Goal: Check status: Check status

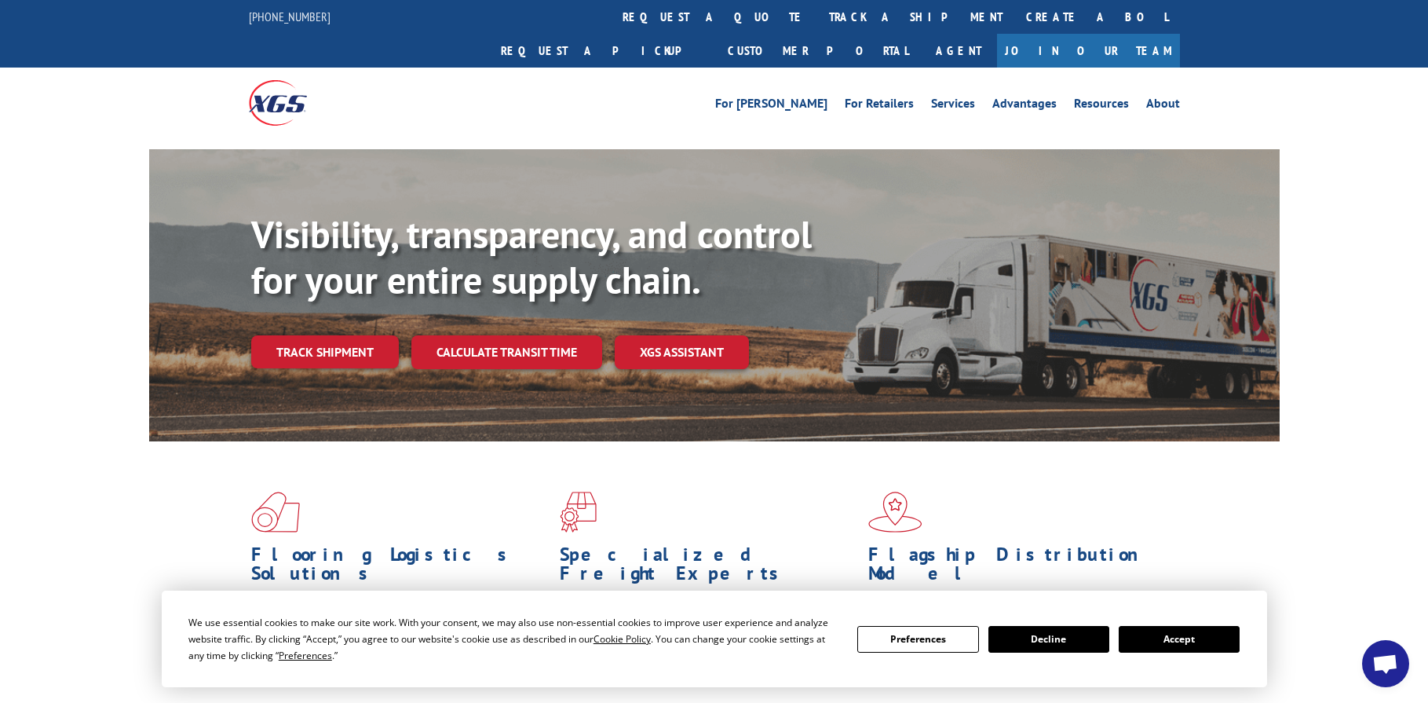
click at [1149, 641] on button "Accept" at bounding box center [1179, 639] width 121 height 27
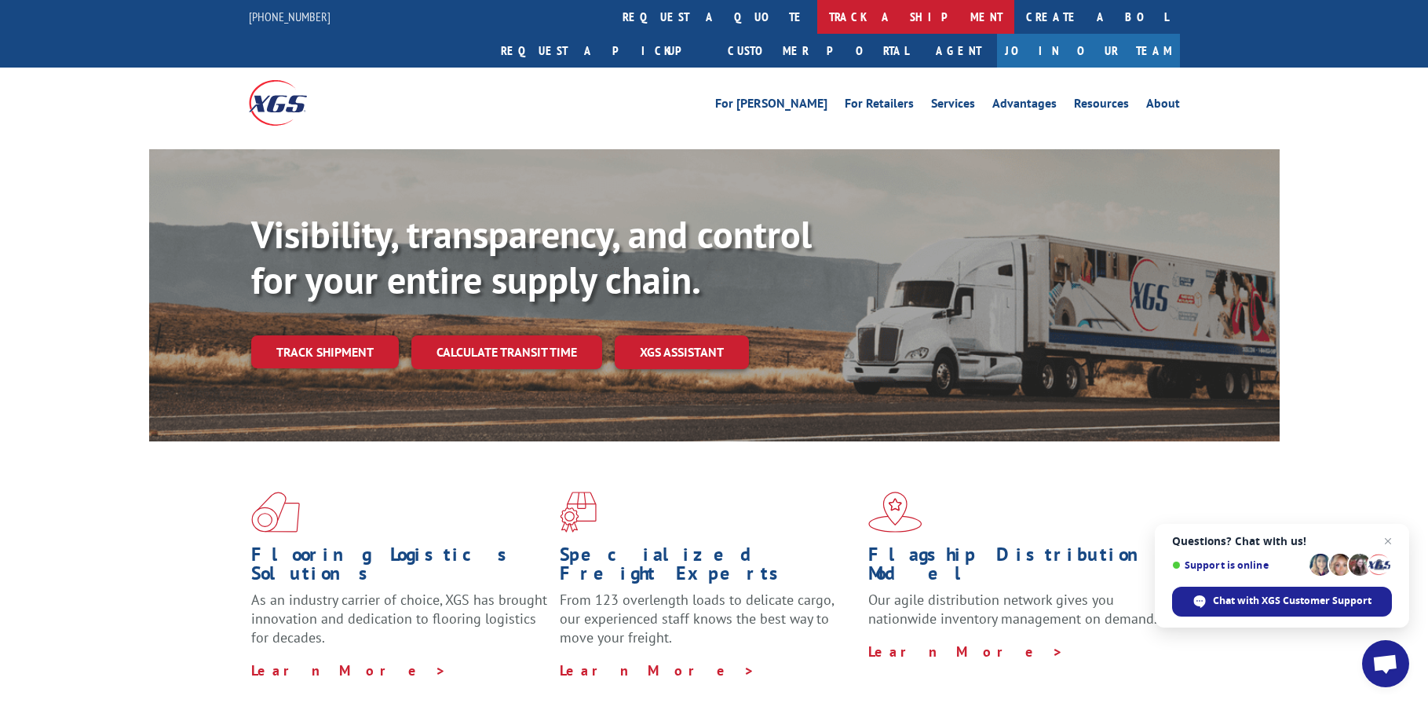
click at [818, 15] on link "track a shipment" at bounding box center [916, 17] width 197 height 34
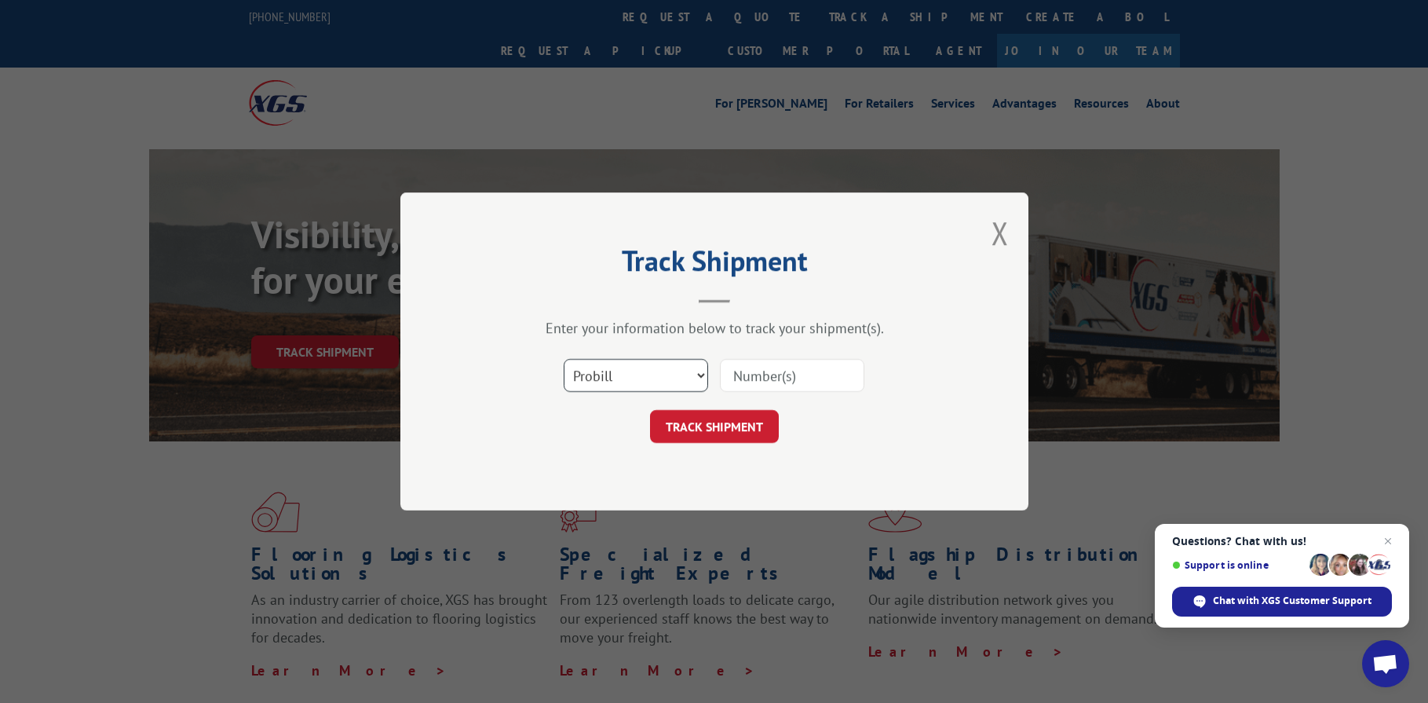
click at [704, 374] on select "Select category... Probill BOL PO" at bounding box center [636, 375] width 144 height 33
select select "bol"
click at [564, 359] on select "Select category... Probill BOL PO" at bounding box center [636, 375] width 144 height 33
click at [812, 375] on input at bounding box center [792, 375] width 144 height 33
type input "6200037016"
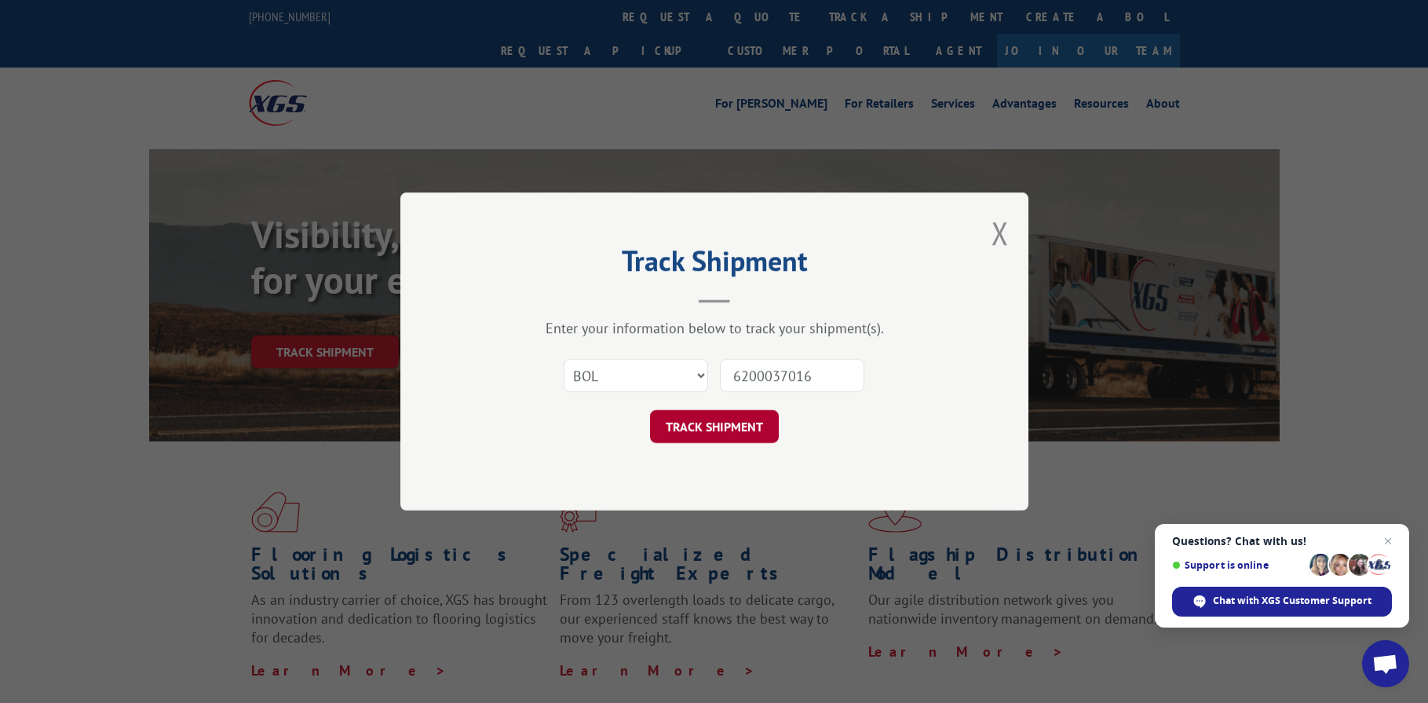
click at [726, 428] on button "TRACK SHIPMENT" at bounding box center [714, 426] width 129 height 33
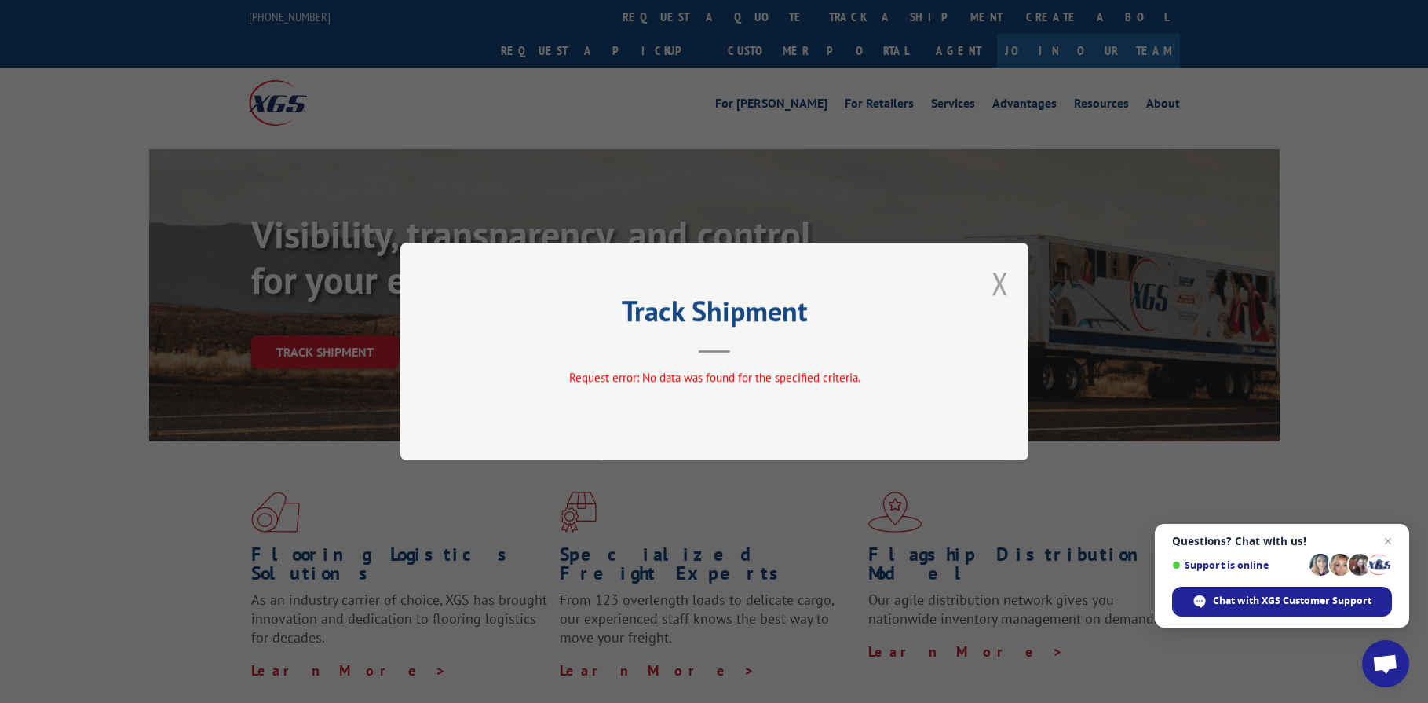
click at [1004, 280] on button "Close modal" at bounding box center [1000, 283] width 17 height 42
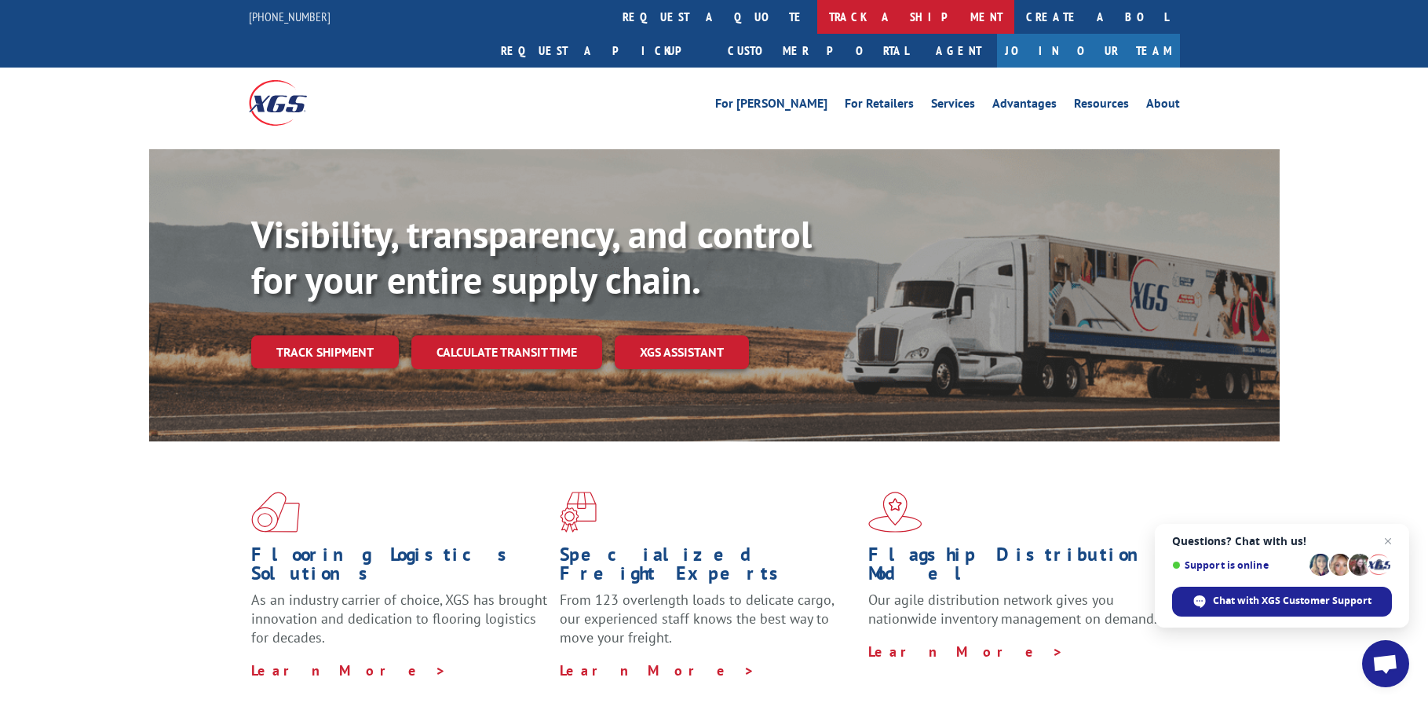
click at [818, 16] on link "track a shipment" at bounding box center [916, 17] width 197 height 34
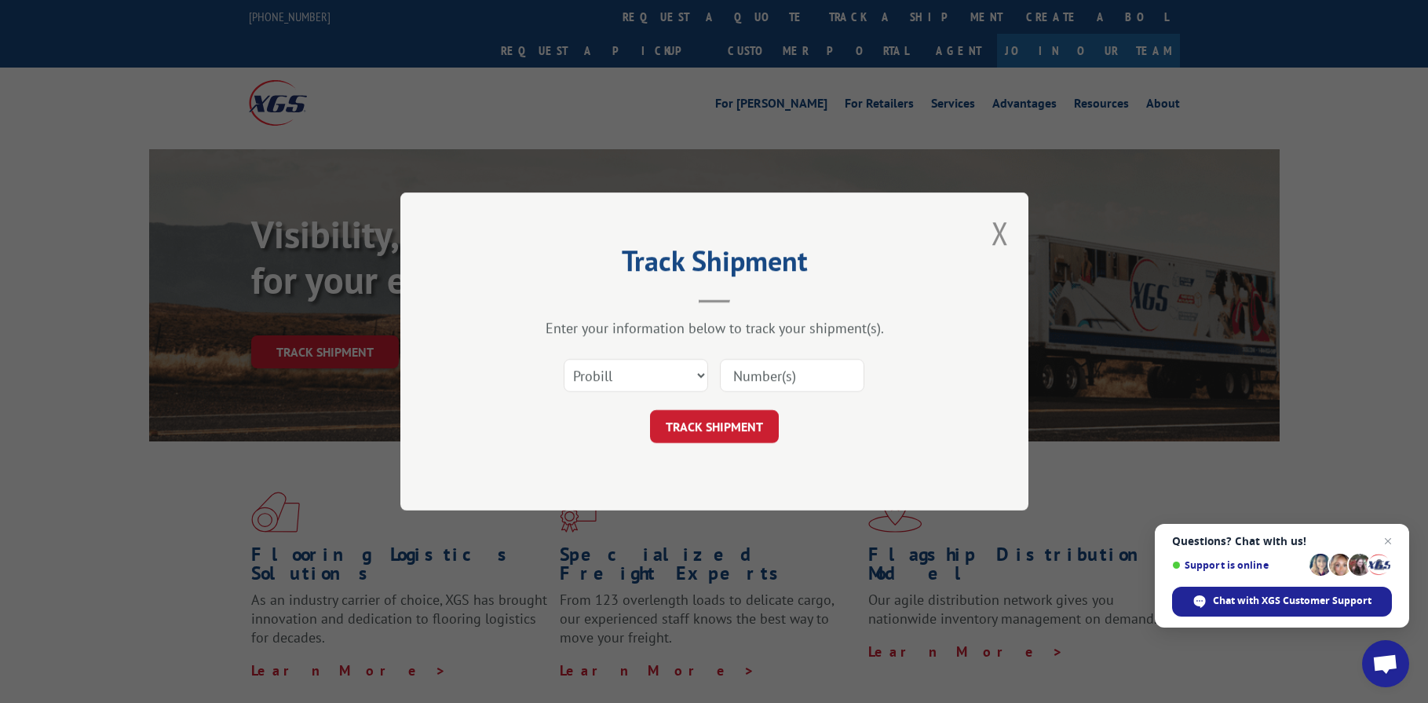
click at [796, 375] on input at bounding box center [792, 375] width 144 height 33
type input "6200037016"
click at [693, 429] on button "TRACK SHIPMENT" at bounding box center [714, 426] width 129 height 33
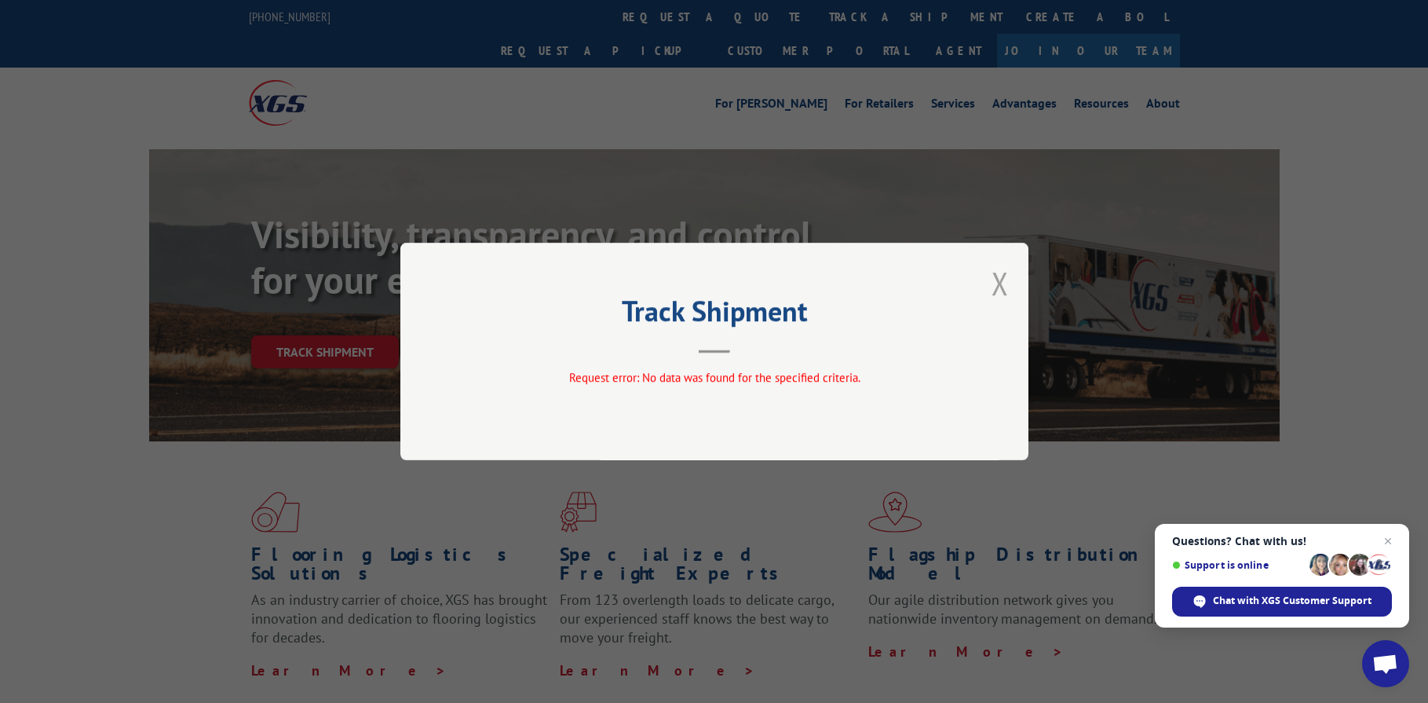
click at [997, 286] on button "Close modal" at bounding box center [1000, 283] width 17 height 42
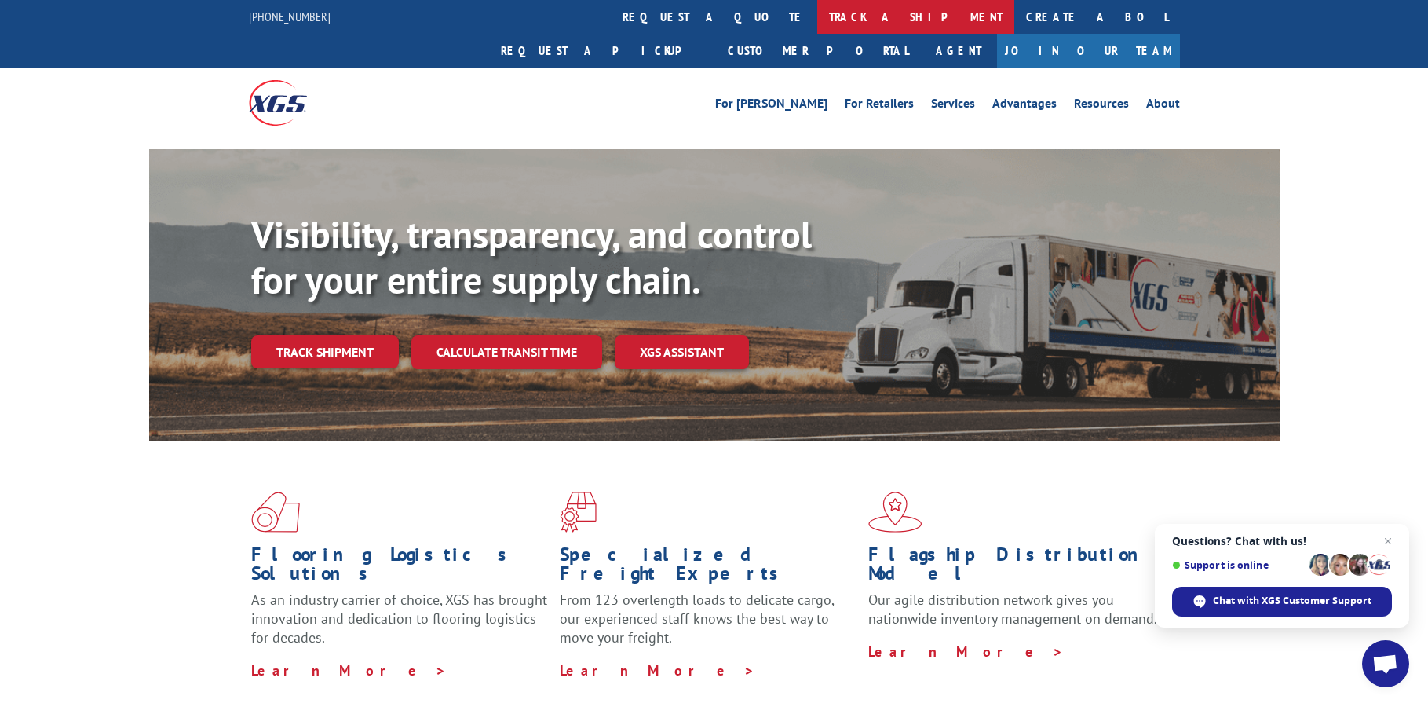
click at [818, 19] on link "track a shipment" at bounding box center [916, 17] width 197 height 34
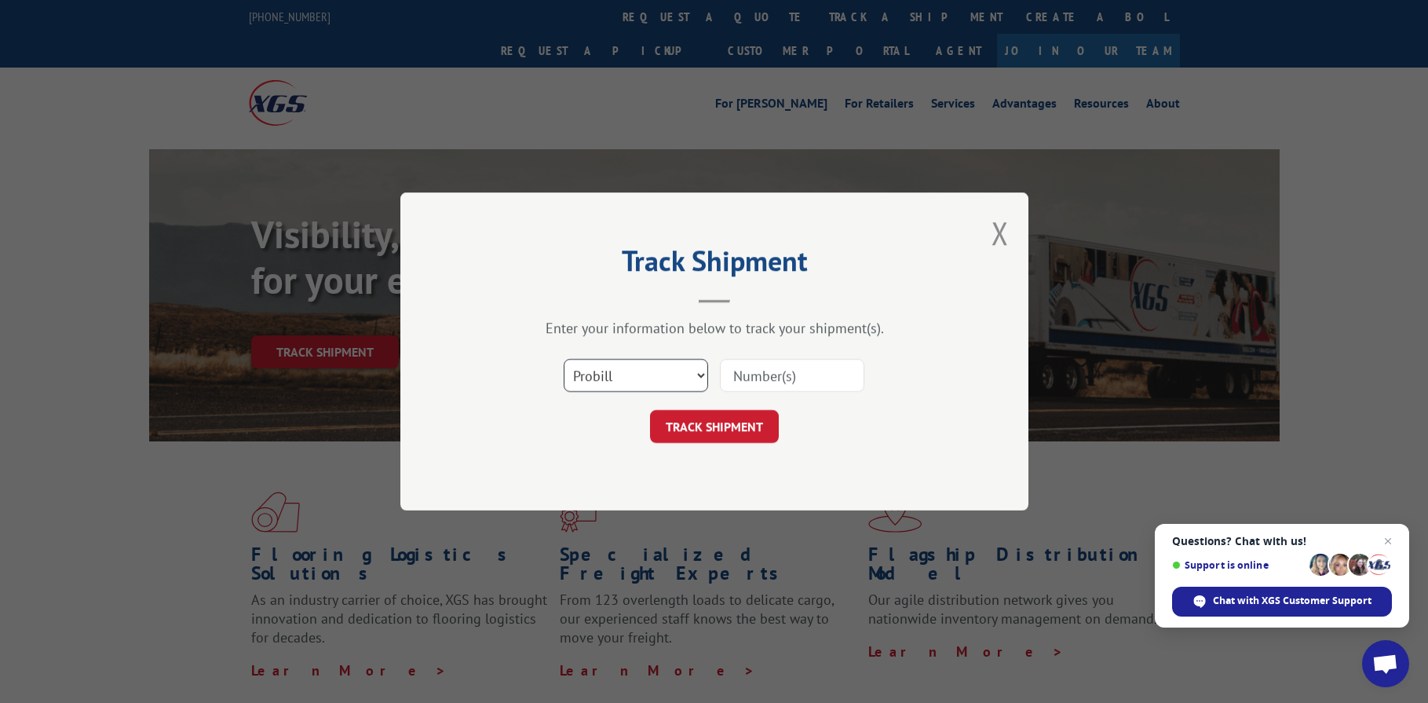
click at [698, 374] on select "Select category... Probill BOL PO" at bounding box center [636, 375] width 144 height 33
select select "po"
click at [564, 359] on select "Select category... Probill BOL PO" at bounding box center [636, 375] width 144 height 33
click at [819, 371] on input at bounding box center [792, 375] width 144 height 33
type input "6200037016"
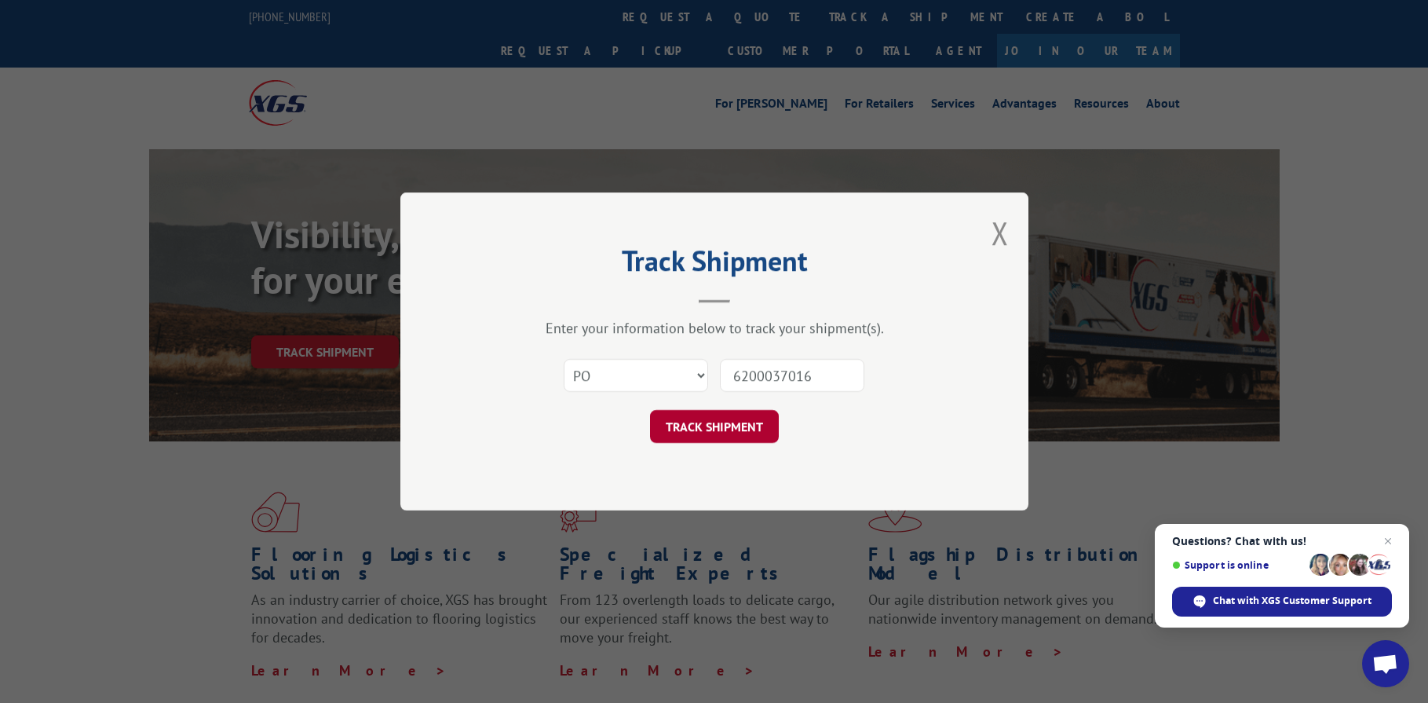
click at [709, 433] on button "TRACK SHIPMENT" at bounding box center [714, 426] width 129 height 33
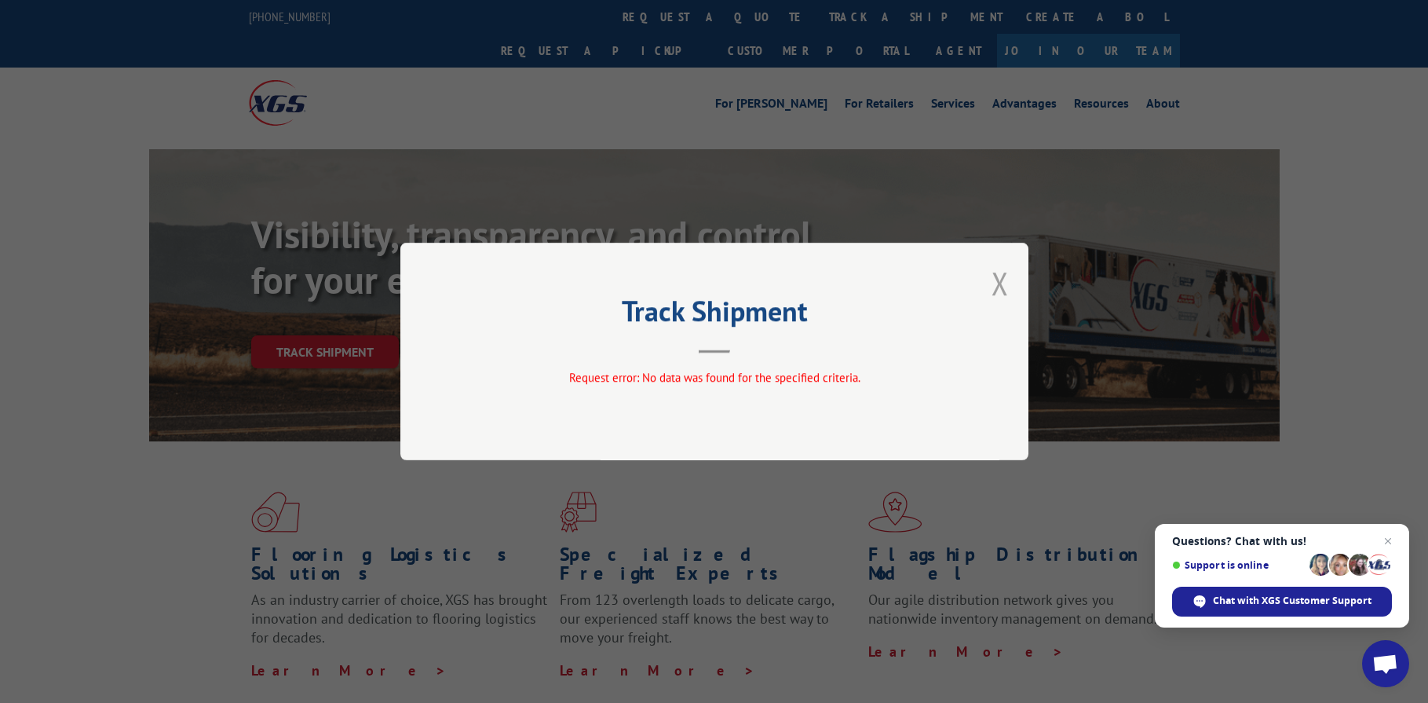
click at [1001, 287] on button "Close modal" at bounding box center [1000, 283] width 17 height 42
